Goal: Task Accomplishment & Management: Use online tool/utility

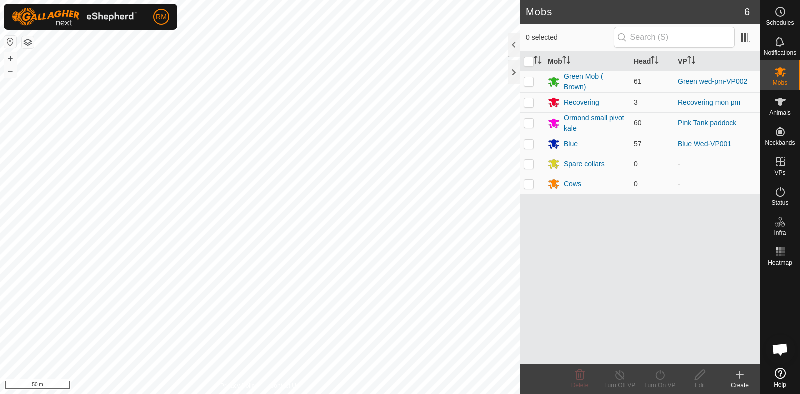
click at [310, 394] on html "RM Schedules Notifications Mobs Animals Neckbands VPs Status Infra Heatmap Help…" at bounding box center [400, 197] width 800 height 394
click at [370, 394] on html "RM Schedules Notifications Mobs Animals Neckbands VPs Status Infra Heatmap Help…" at bounding box center [400, 197] width 800 height 394
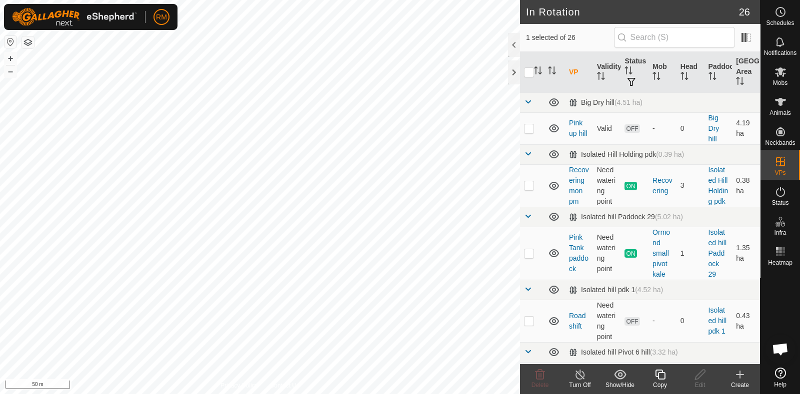
click at [663, 378] on icon at bounding box center [660, 375] width 12 height 12
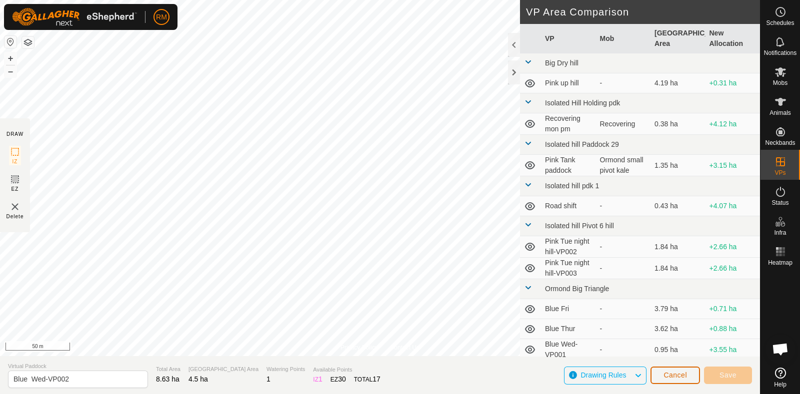
click at [672, 379] on button "Cancel" at bounding box center [674, 375] width 49 height 17
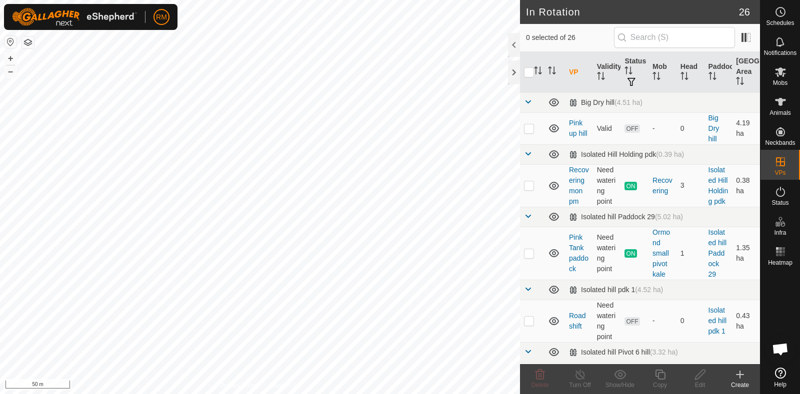
checkbox input "true"
click at [661, 379] on icon at bounding box center [660, 375] width 10 height 10
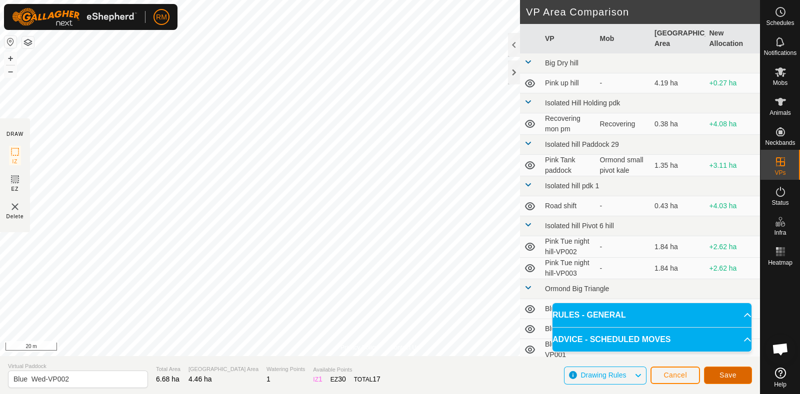
click at [726, 375] on span "Save" at bounding box center [727, 375] width 17 height 8
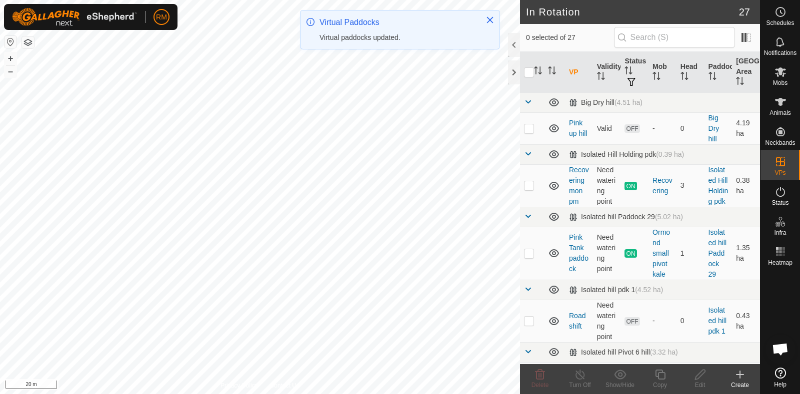
checkbox input "true"
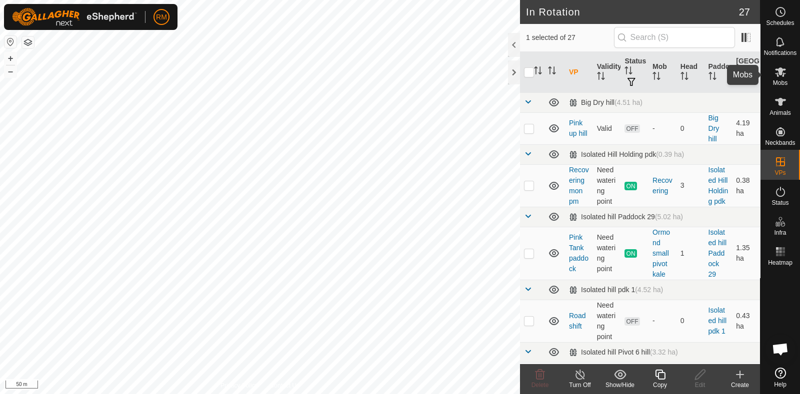
click at [783, 71] on icon at bounding box center [780, 72] width 12 height 12
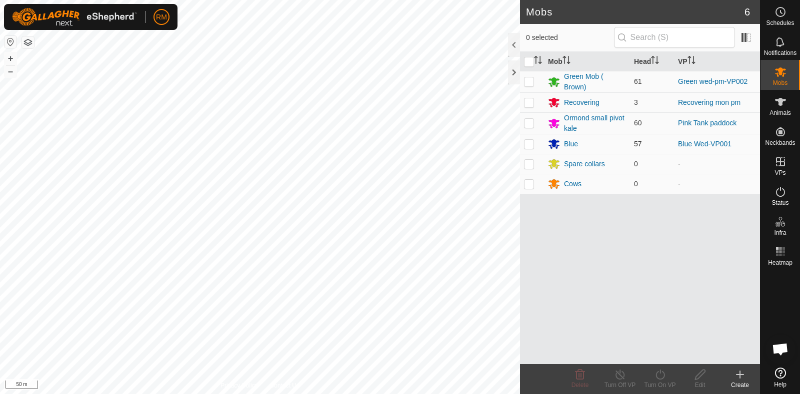
click at [534, 143] on td at bounding box center [532, 144] width 24 height 20
checkbox input "true"
click at [660, 377] on icon at bounding box center [660, 375] width 12 height 12
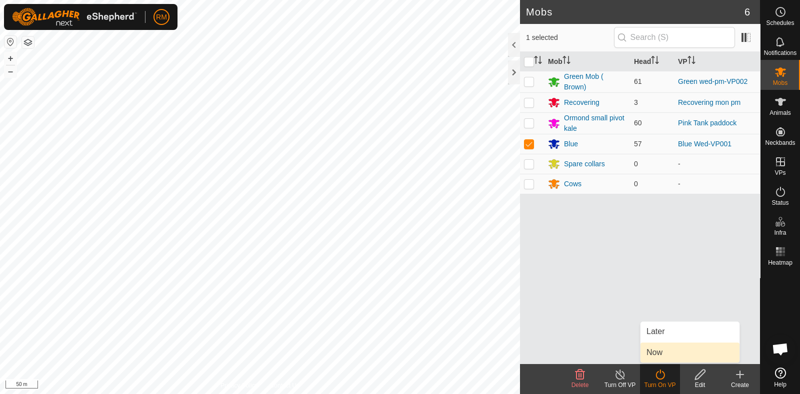
click at [657, 352] on link "Now" at bounding box center [689, 353] width 99 height 20
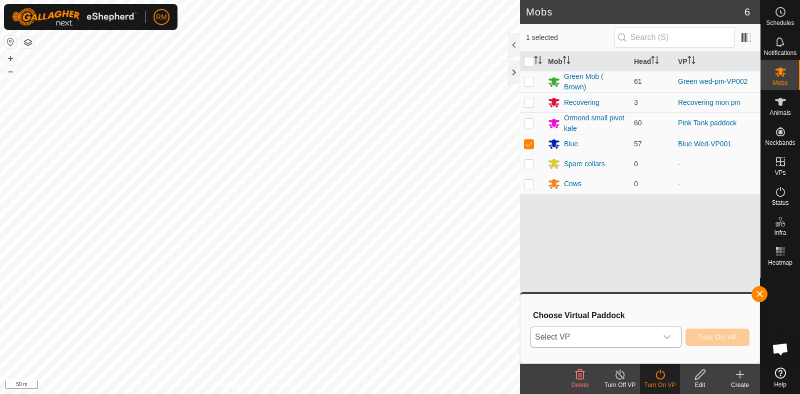
click at [667, 338] on icon "dropdown trigger" at bounding box center [666, 337] width 7 height 4
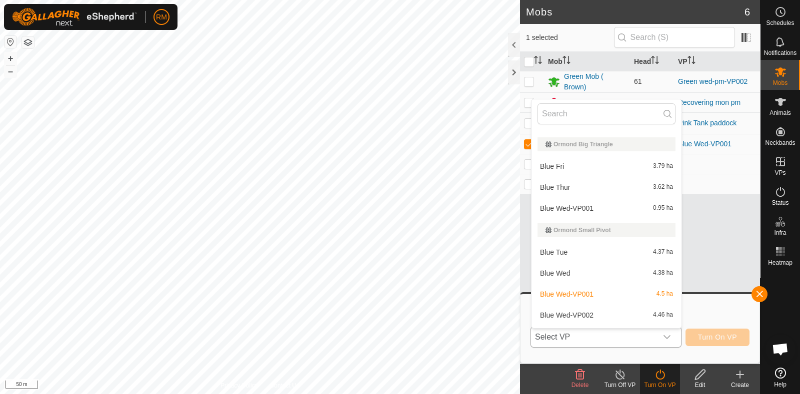
scroll to position [312, 0]
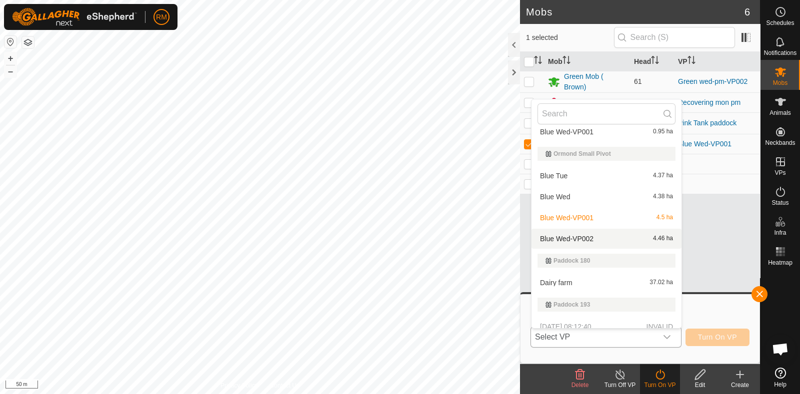
click at [585, 241] on li "Blue Wed-VP002 4.46 ha" at bounding box center [606, 239] width 150 height 20
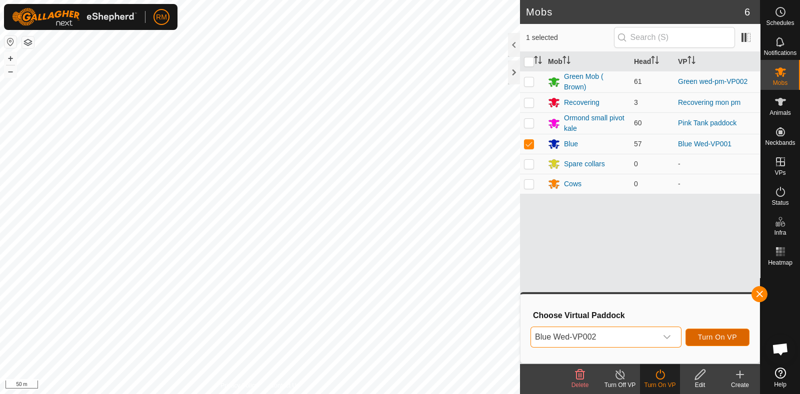
click at [725, 336] on span "Turn On VP" at bounding box center [717, 337] width 39 height 8
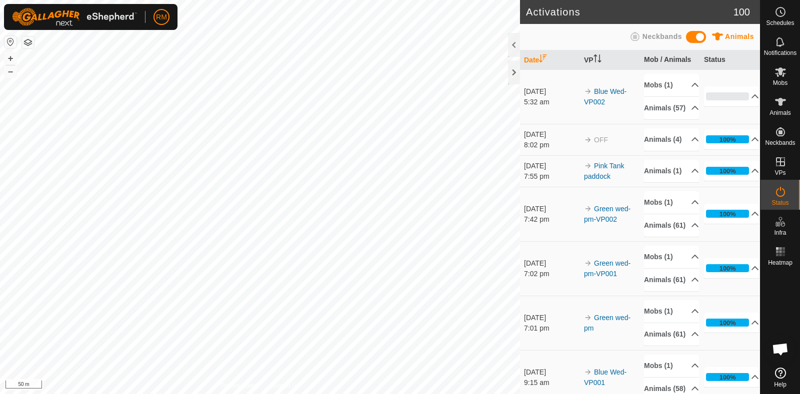
click at [540, 235] on div "Activations 100 Animals Neckbands Date VP Mob / Animals Status [DATE] 5:32 am B…" at bounding box center [380, 197] width 760 height 394
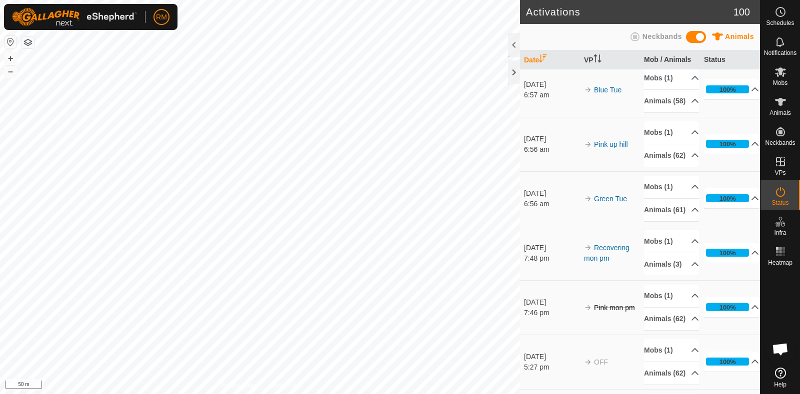
scroll to position [729, 0]
